Goal: Transaction & Acquisition: Purchase product/service

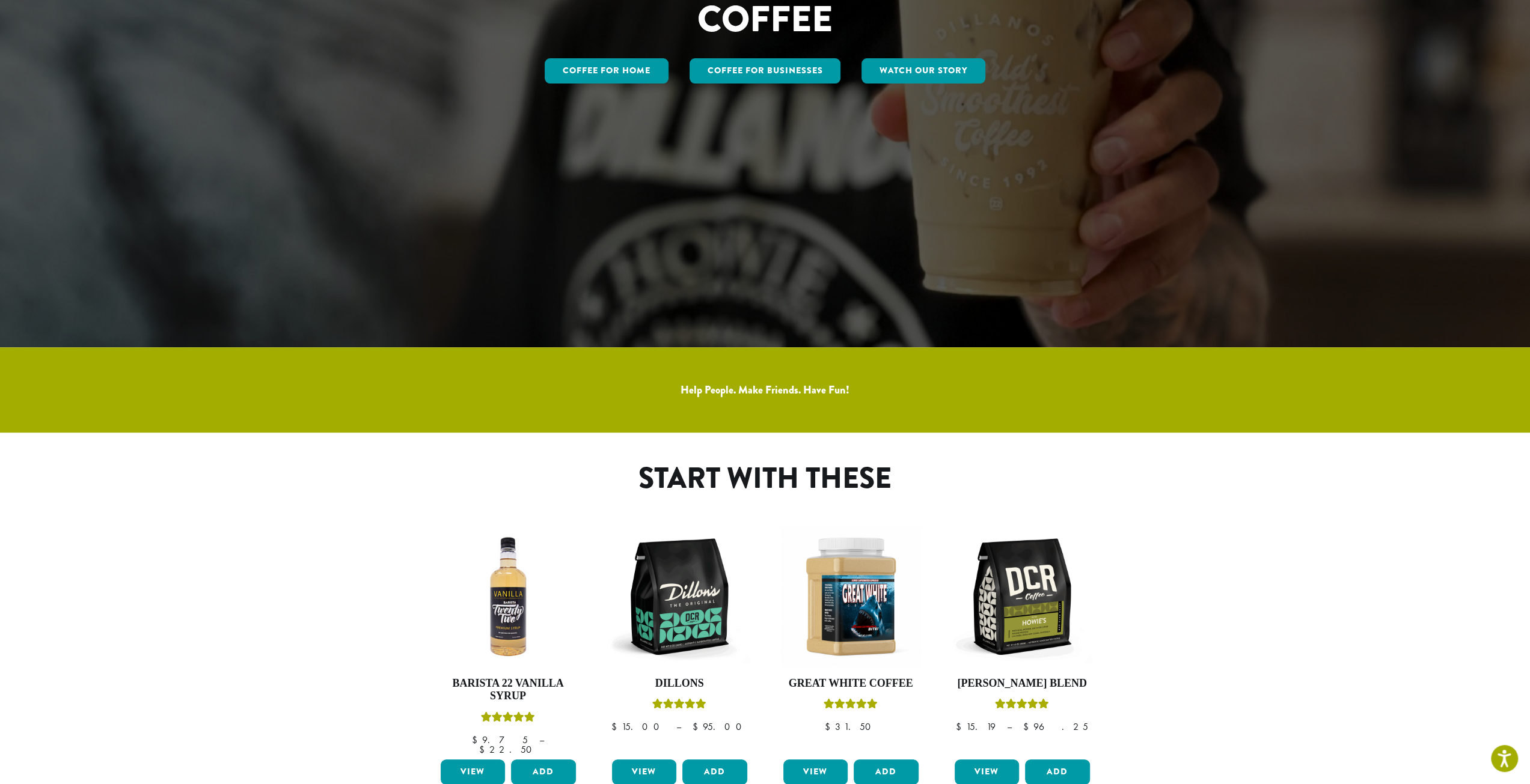
scroll to position [481, 0]
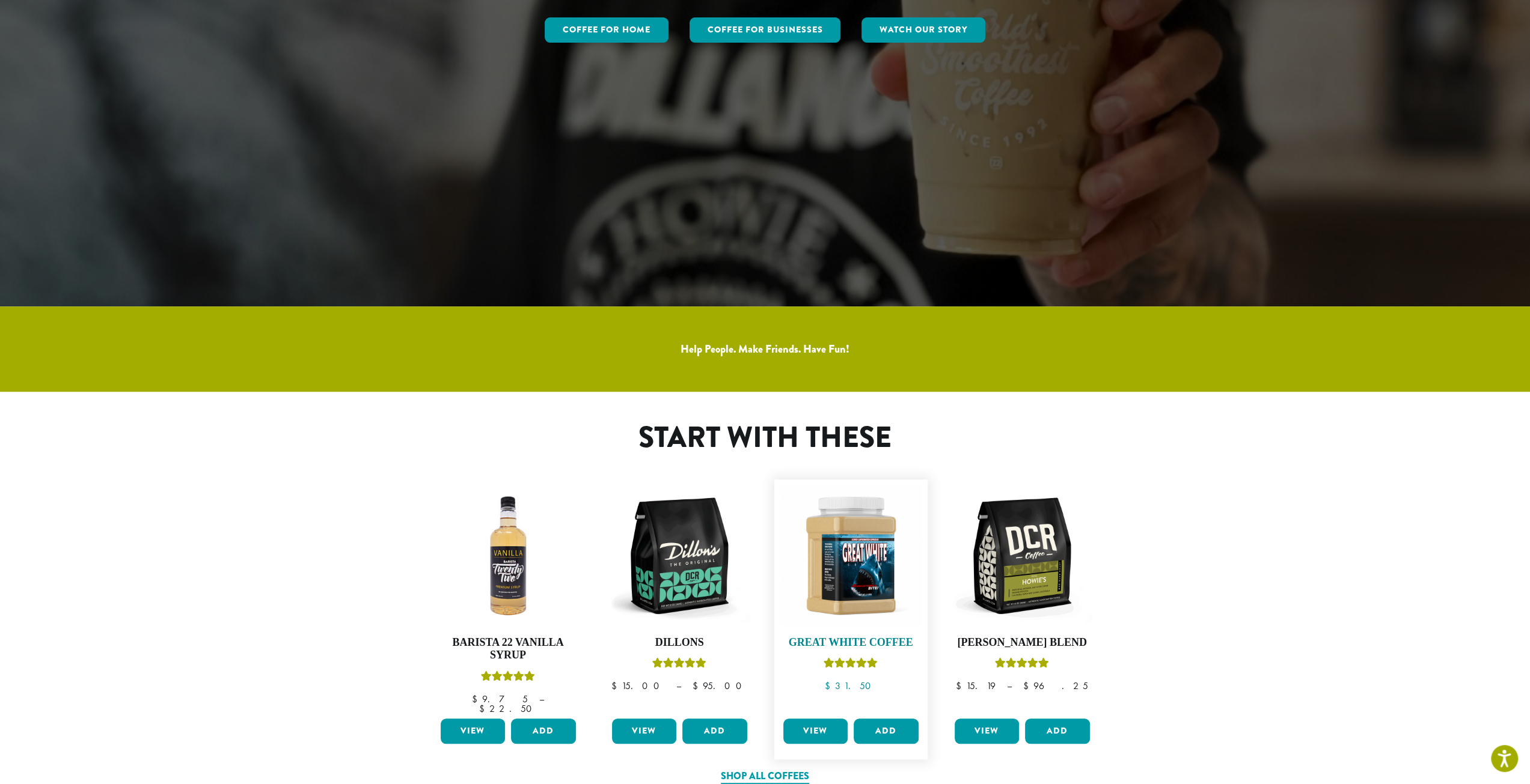
click at [848, 546] on img at bounding box center [851, 556] width 142 height 142
